Goal: Find specific page/section: Find specific page/section

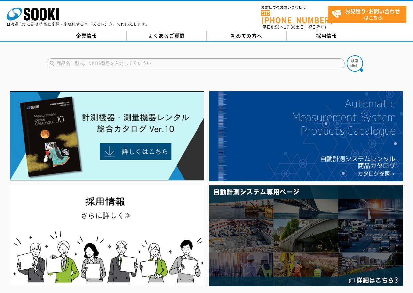
click at [124, 58] on input "text" at bounding box center [196, 63] width 298 height 10
type input "1ACBE"
click at [347, 55] on button at bounding box center [355, 63] width 16 height 16
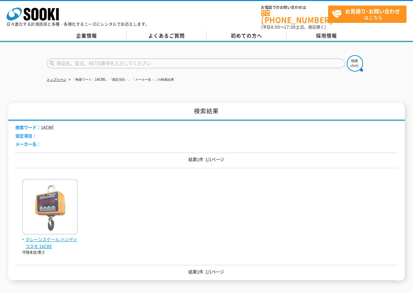
click at [48, 239] on span "クレーンスケール ハンディコスモ 1ACBE" at bounding box center [49, 243] width 55 height 14
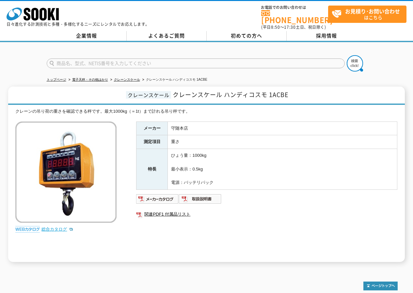
click at [54, 226] on link "総合カタログ" at bounding box center [57, 228] width 32 height 5
